Goal: Information Seeking & Learning: Learn about a topic

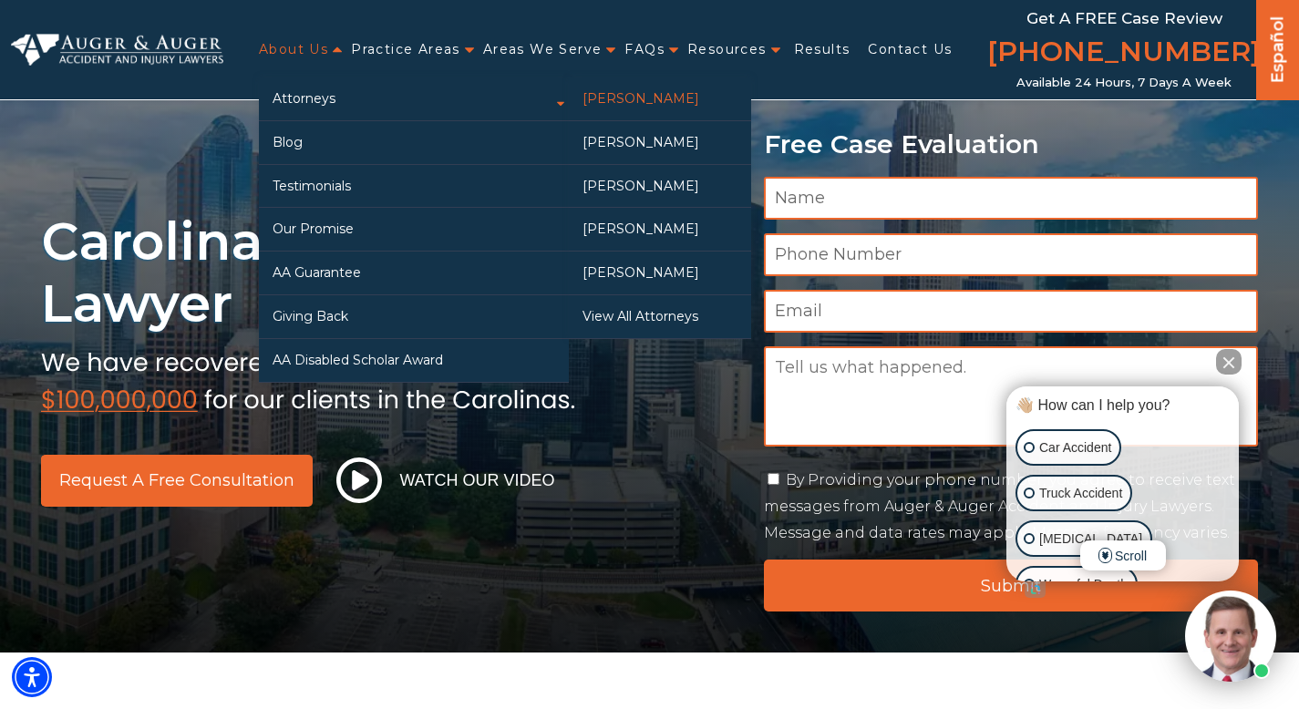
click at [620, 98] on link "[PERSON_NAME]" at bounding box center [660, 99] width 182 height 43
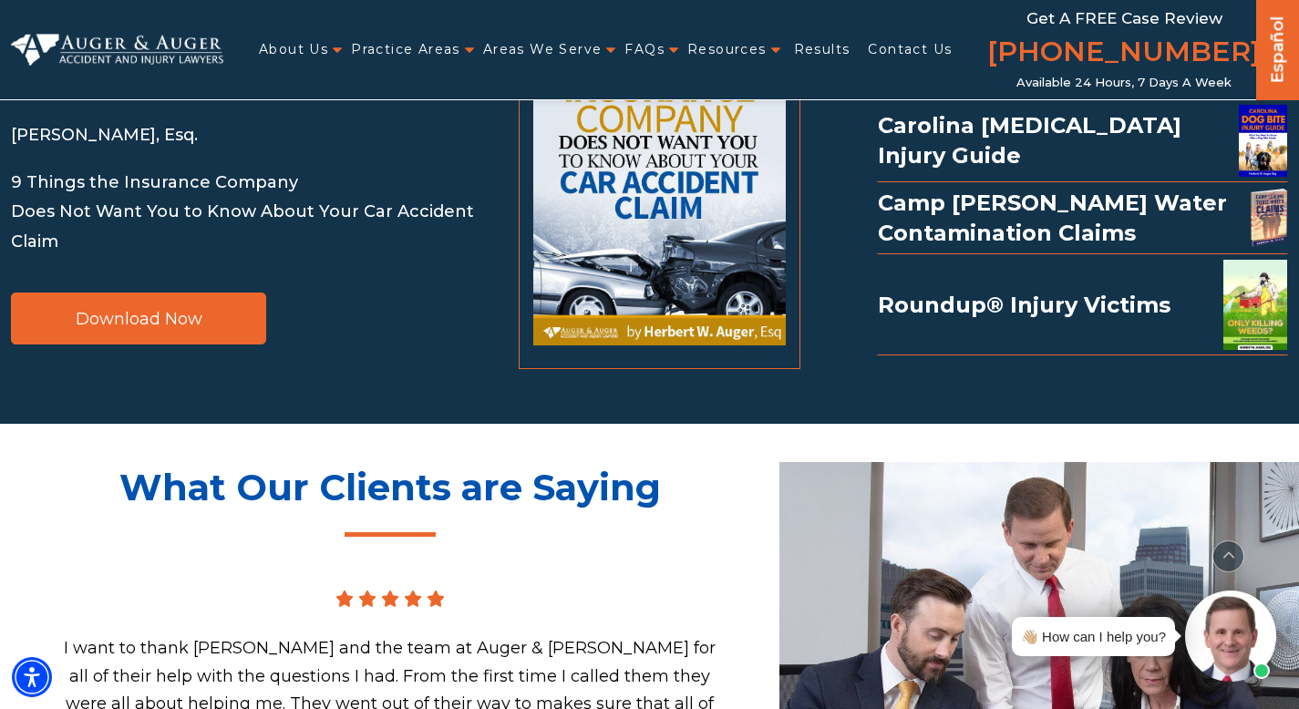
scroll to position [2044, 0]
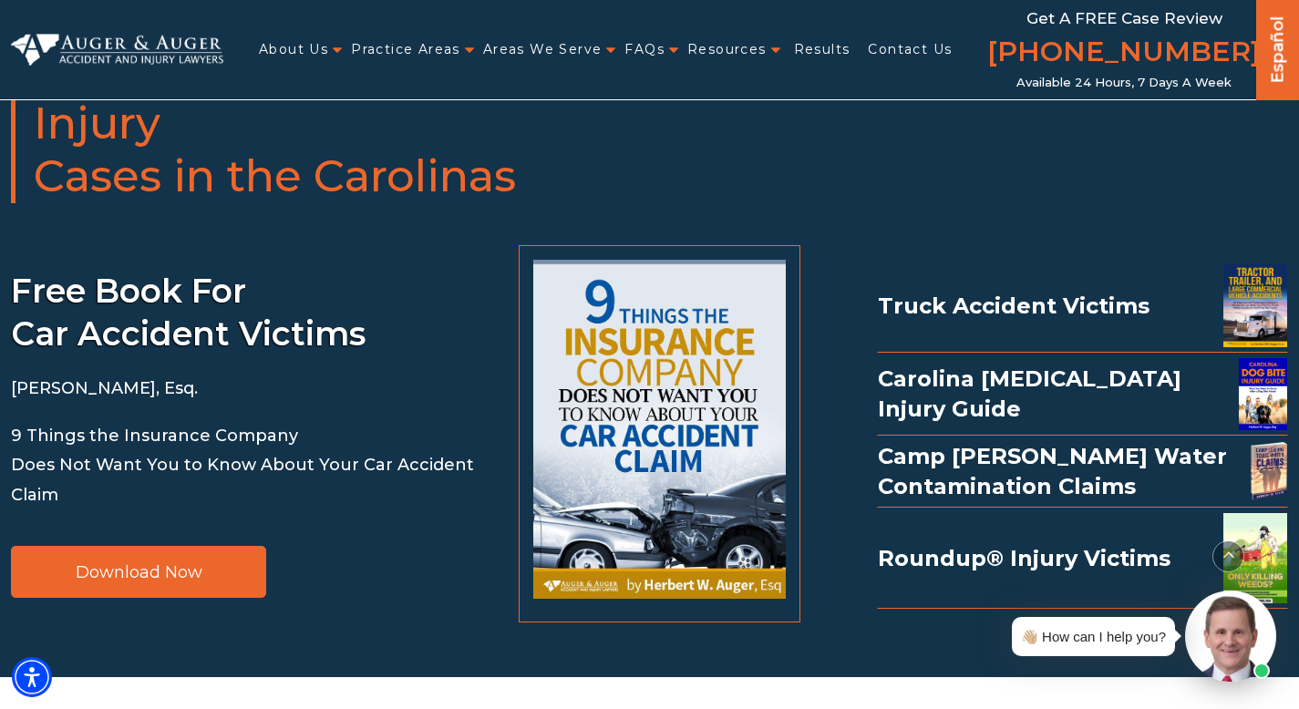
click at [649, 389] on img at bounding box center [659, 429] width 253 height 339
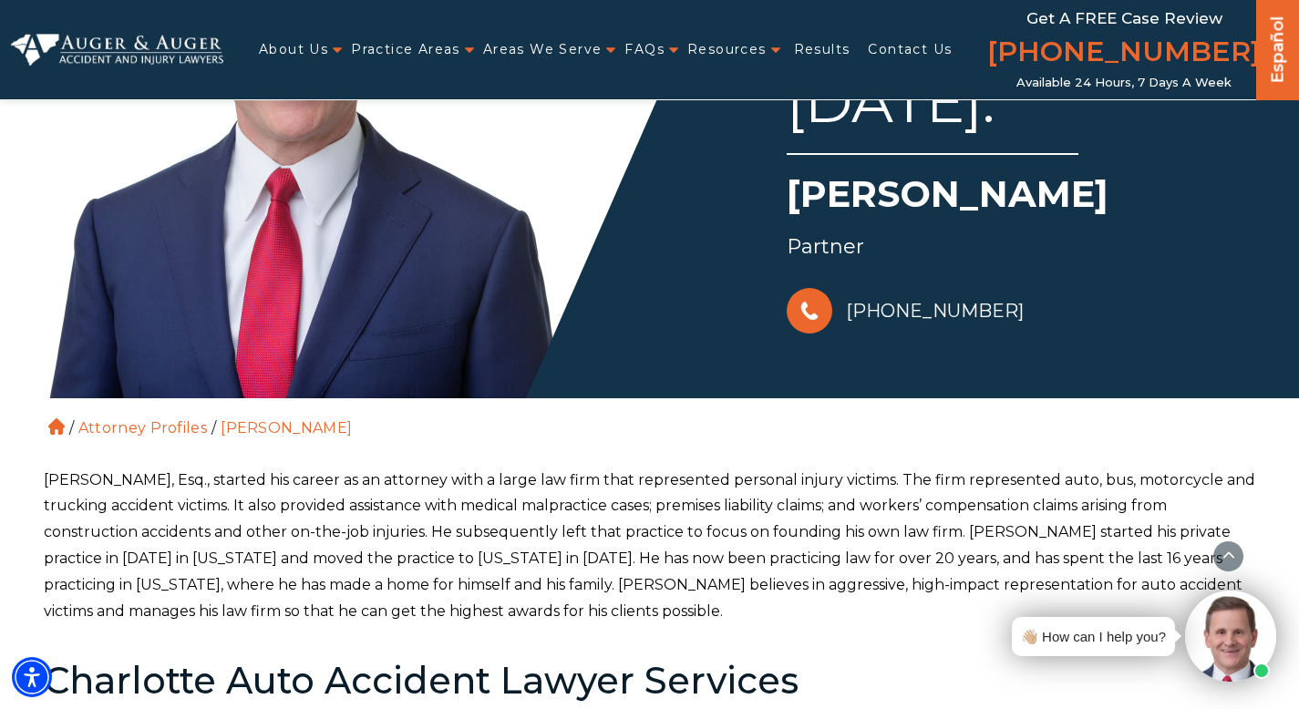
scroll to position [0, 0]
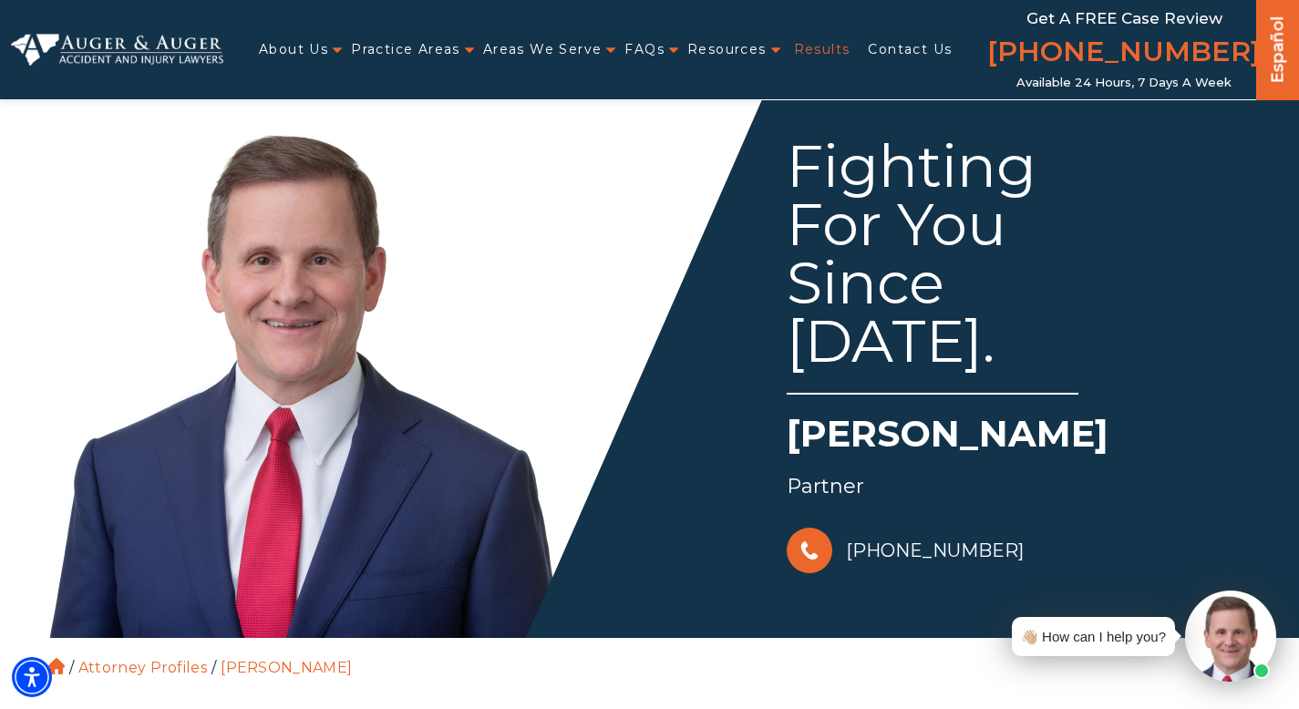
click at [818, 55] on link "Results" at bounding box center [822, 49] width 57 height 37
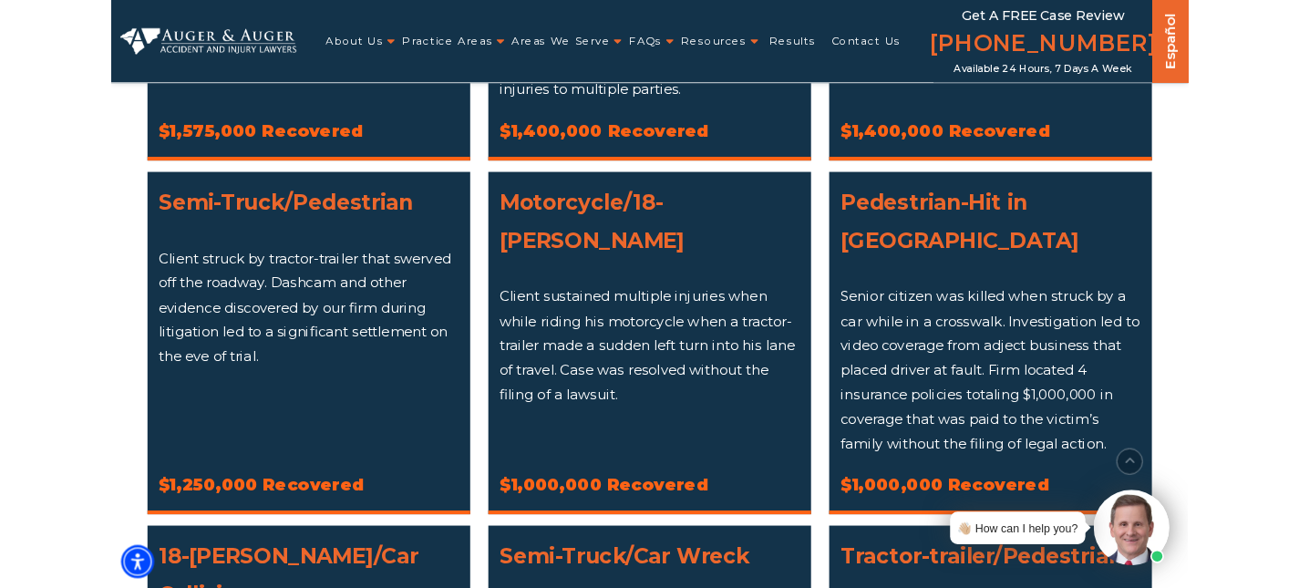
scroll to position [555, 0]
